Goal: Information Seeking & Learning: Learn about a topic

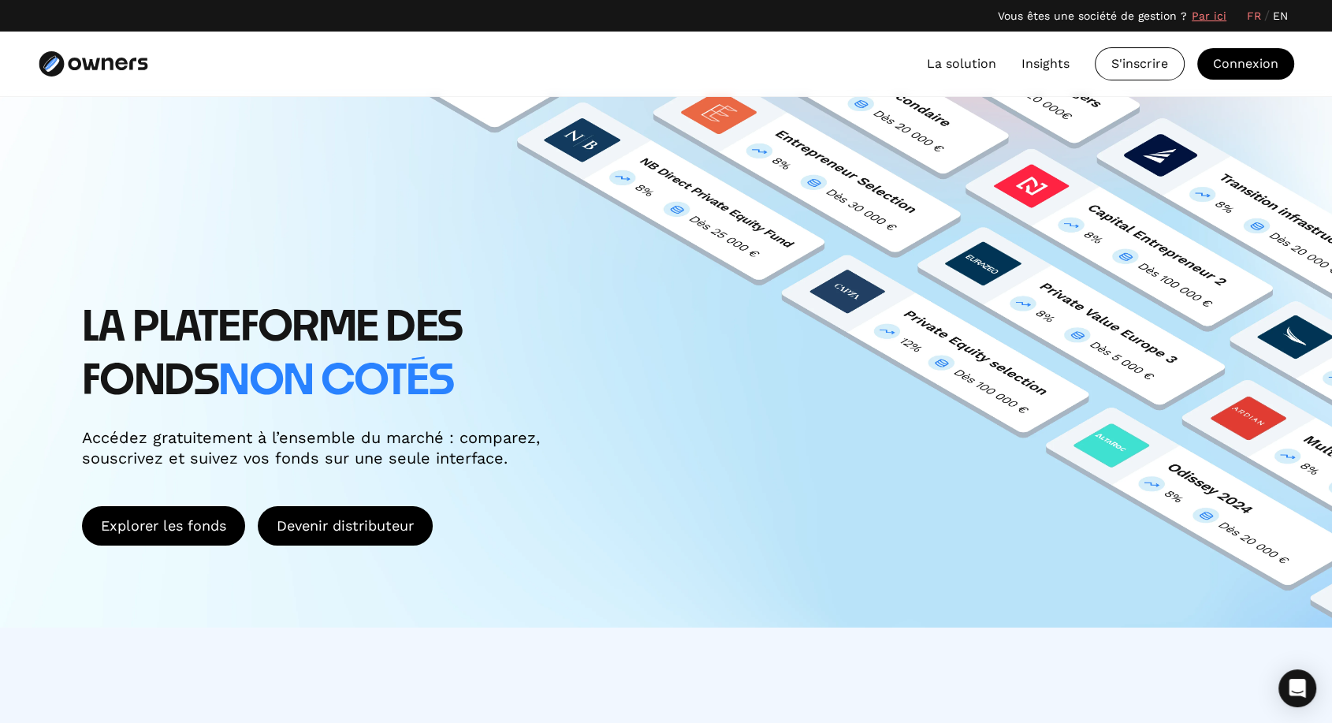
click at [971, 67] on link "La solution" at bounding box center [961, 63] width 69 height 19
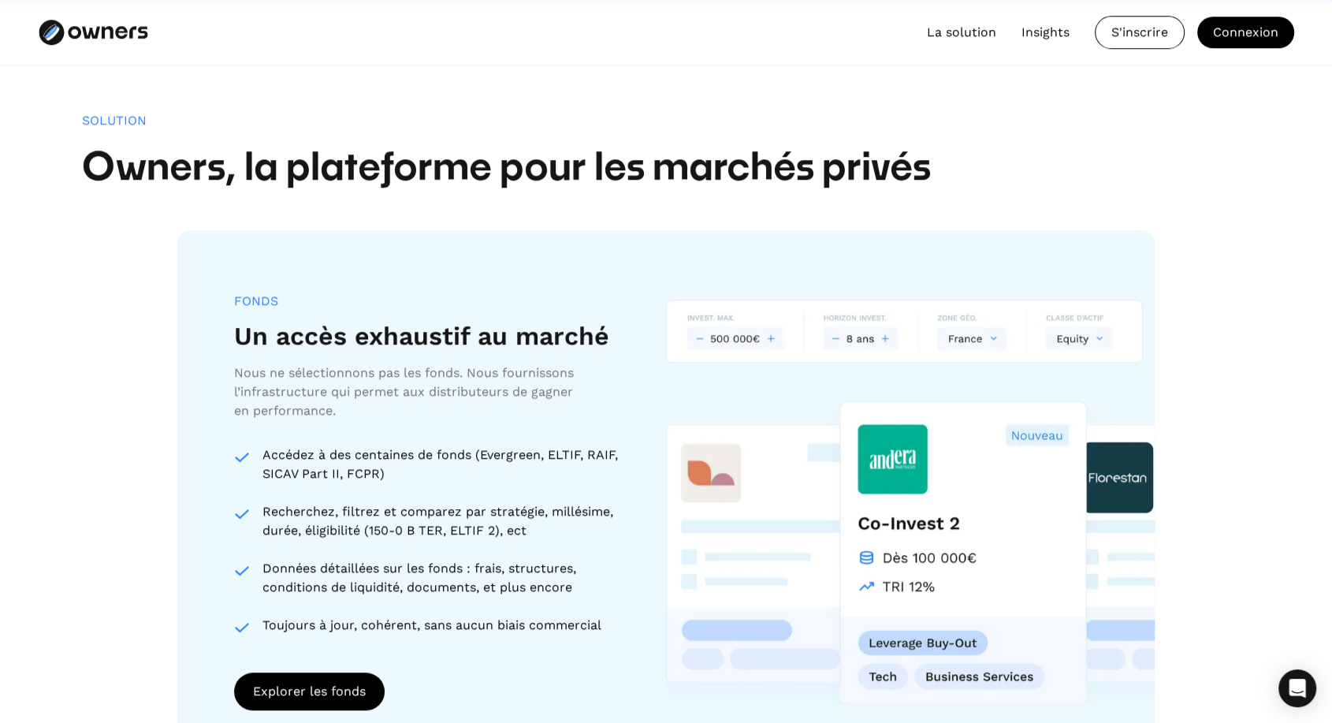
scroll to position [1237, 0]
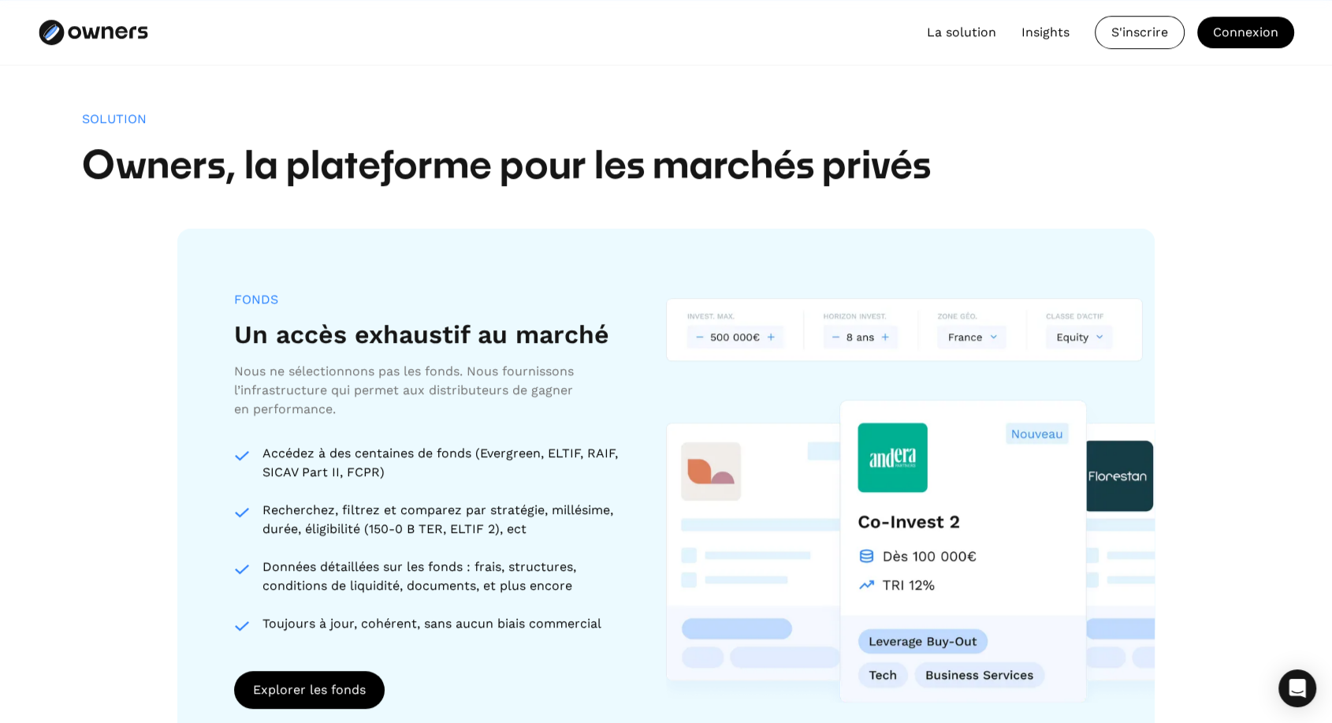
click at [1054, 33] on link "Insights" at bounding box center [1046, 32] width 48 height 19
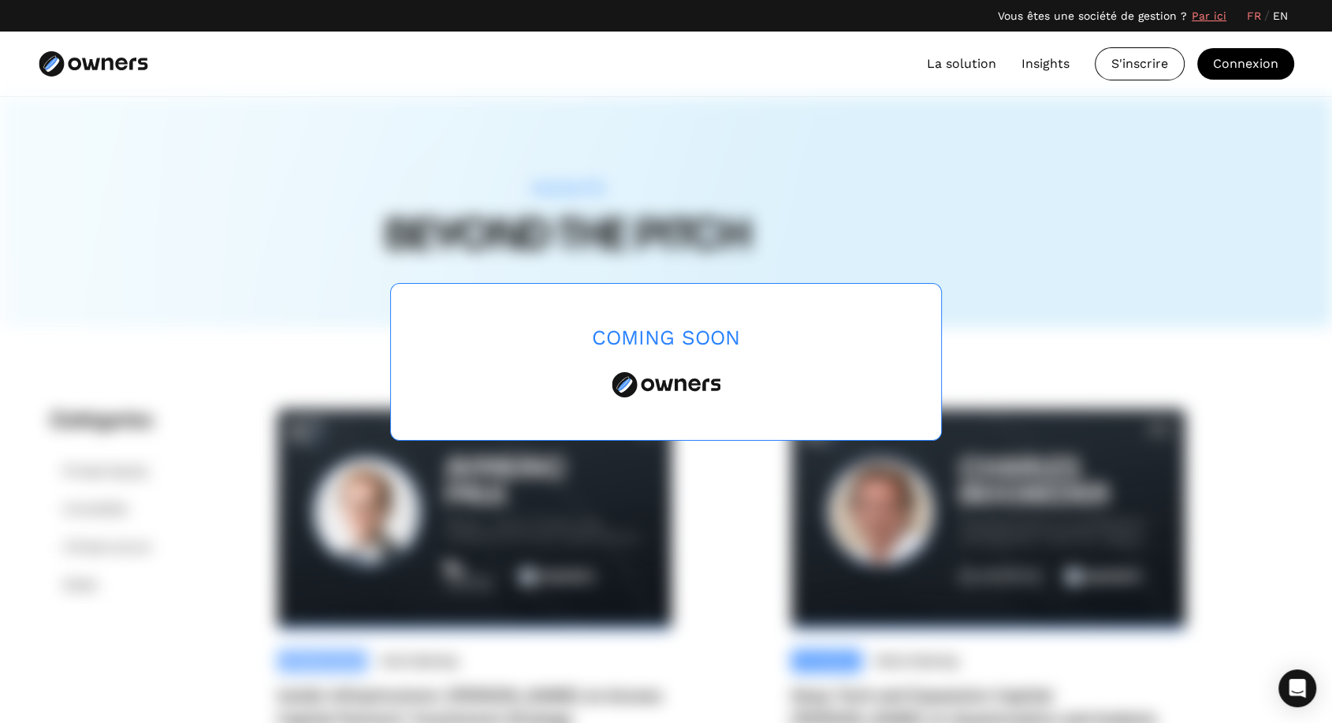
click at [356, 355] on div "Coming Soon" at bounding box center [666, 361] width 1332 height 723
